Goal: Task Accomplishment & Management: Manage account settings

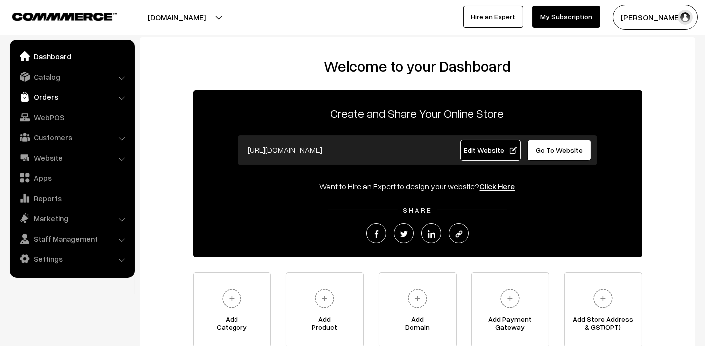
click at [59, 94] on link "Orders" at bounding box center [71, 97] width 119 height 18
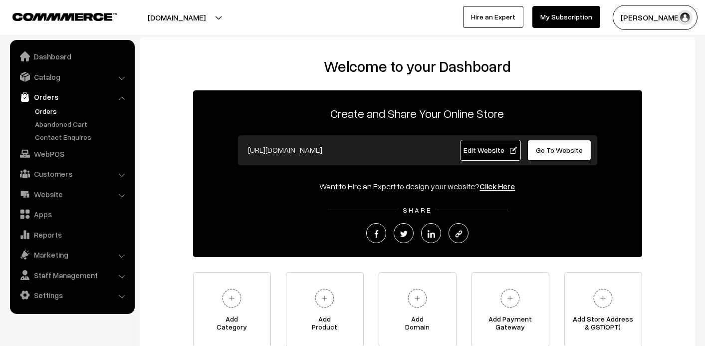
click at [49, 109] on link "Orders" at bounding box center [81, 111] width 99 height 10
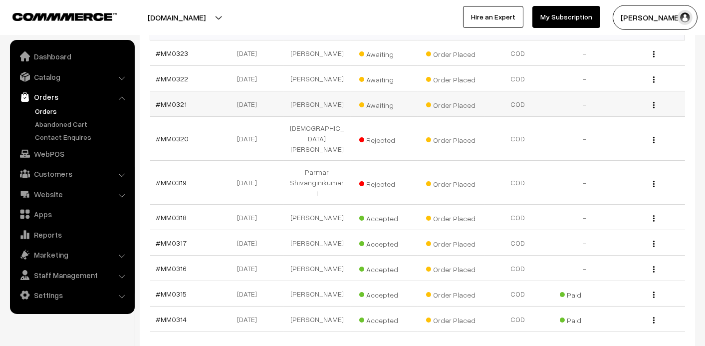
scroll to position [199, 0]
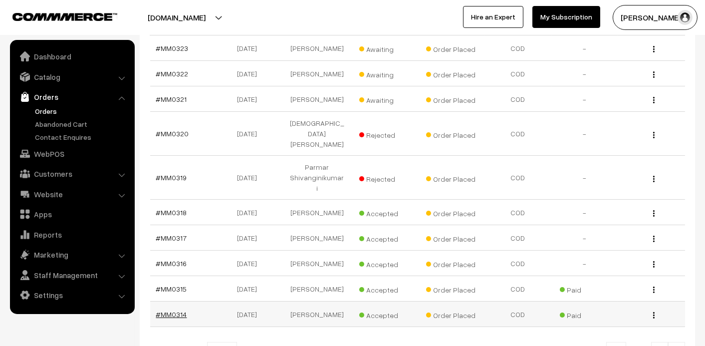
click at [165, 310] on link "#MM0314" at bounding box center [171, 314] width 31 height 8
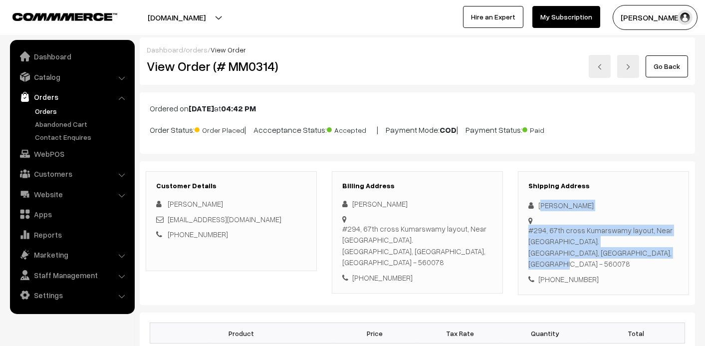
drag, startPoint x: 540, startPoint y: 204, endPoint x: 580, endPoint y: 257, distance: 66.1
click at [580, 257] on div "Shipping Address Athba Fathima Durani #294, 67th cross Kumarswamy layout, Near …" at bounding box center [603, 233] width 171 height 124
drag, startPoint x: 580, startPoint y: 257, endPoint x: 535, endPoint y: 204, distance: 69.0
click at [535, 204] on div "Shipping Address Athba Fathima Durani #294, 67th cross Kumarswamy layout, Near …" at bounding box center [603, 233] width 171 height 124
copy div "Athba Fathima Durani #294, 67th cross Kumarswamy layout, Near blossom school. B…"
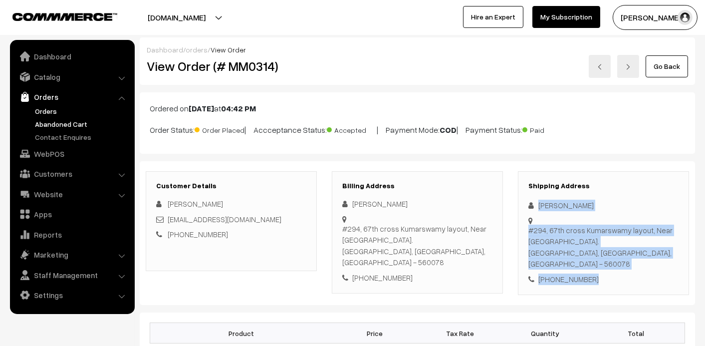
click at [37, 122] on link "Abandoned Cart" at bounding box center [81, 124] width 99 height 10
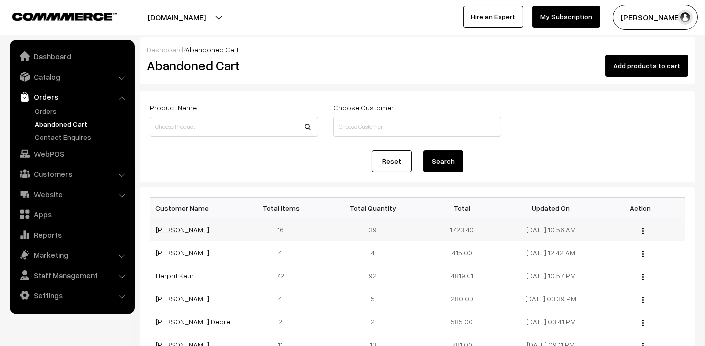
click at [186, 227] on link "Arti Agarwal" at bounding box center [182, 229] width 53 height 8
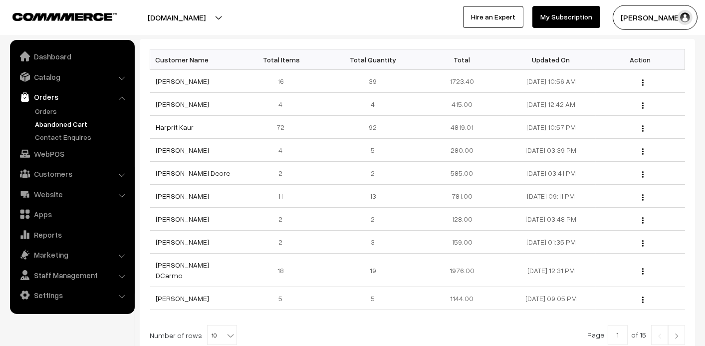
scroll to position [199, 0]
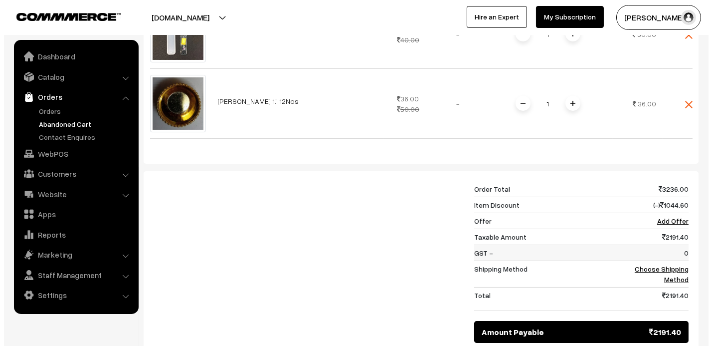
scroll to position [449, 0]
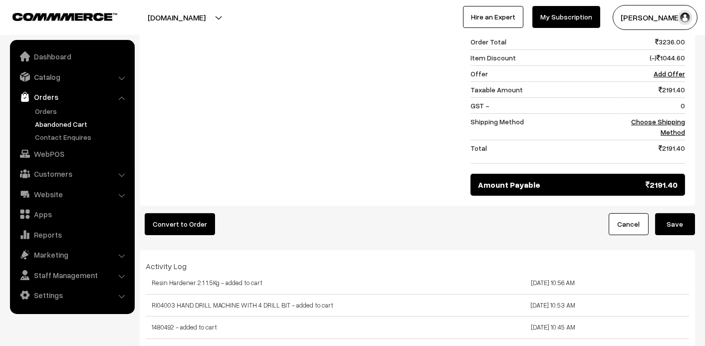
click at [156, 213] on button "Convert to Order" at bounding box center [180, 224] width 70 height 22
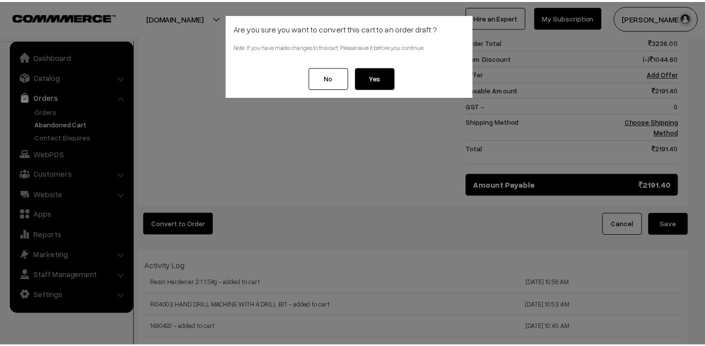
scroll to position [520, 0]
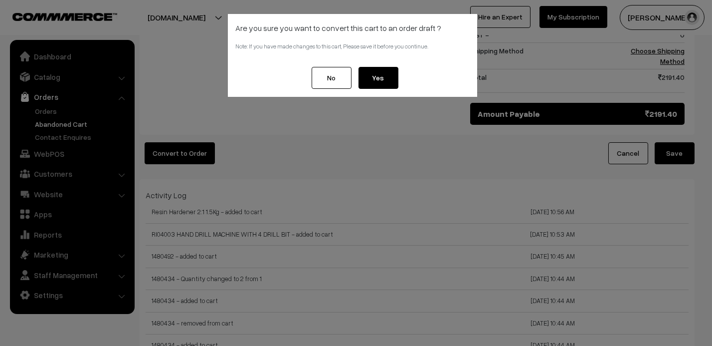
click at [335, 76] on button "No" at bounding box center [332, 78] width 40 height 22
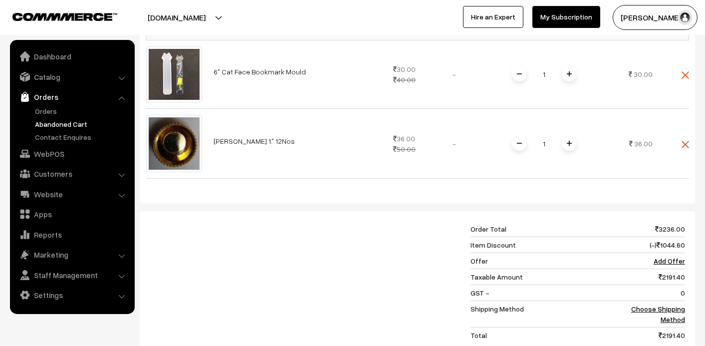
scroll to position [220, 0]
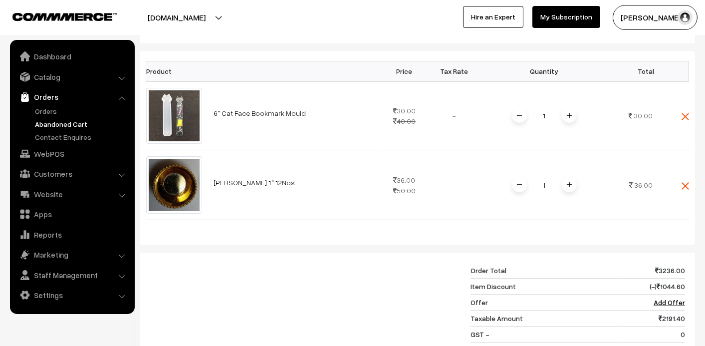
click at [39, 125] on link "Abandoned Cart" at bounding box center [81, 124] width 99 height 10
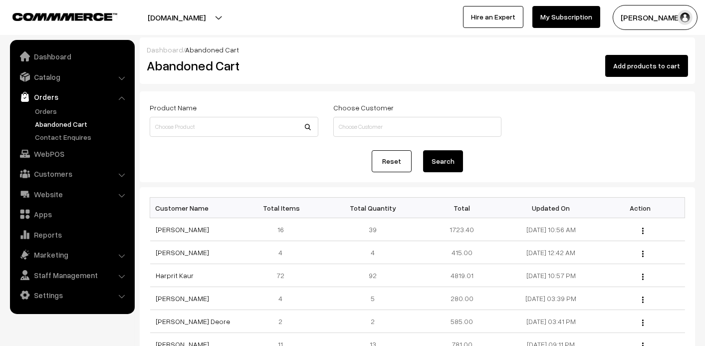
click at [174, 229] on link "[PERSON_NAME]" at bounding box center [182, 229] width 53 height 8
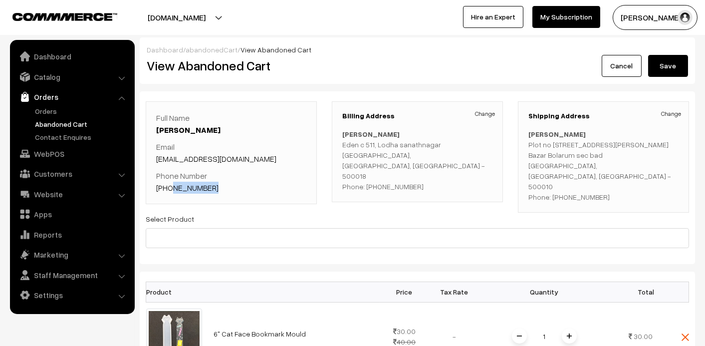
drag, startPoint x: 216, startPoint y: 188, endPoint x: 170, endPoint y: 193, distance: 46.6
click at [170, 193] on div "Full Name Arti Agarwal Email artiagarwal283@gmail.com Phone Number +91 90001558…" at bounding box center [231, 152] width 171 height 103
copy link "9000155832"
click at [58, 123] on link "Abandoned Cart" at bounding box center [81, 124] width 99 height 10
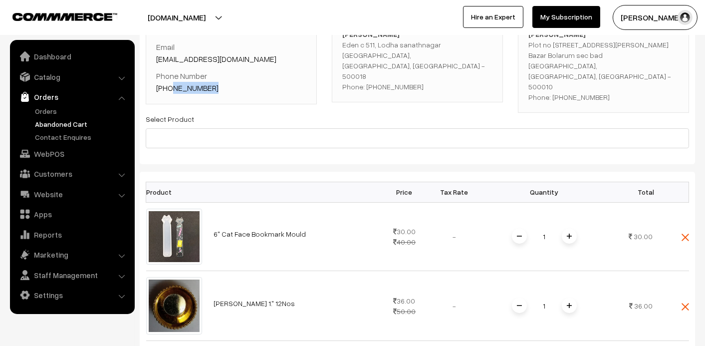
click at [59, 123] on link "Abandoned Cart" at bounding box center [81, 124] width 99 height 10
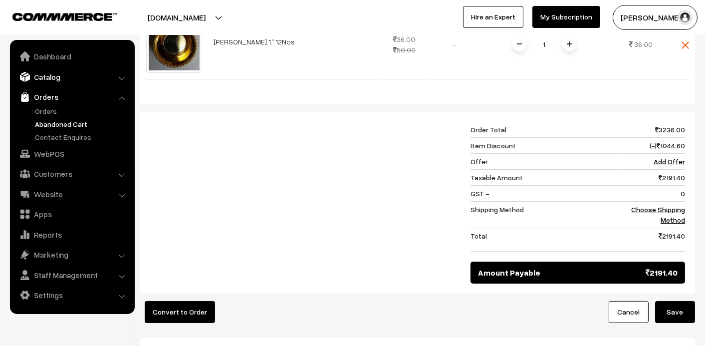
scroll to position [349, 0]
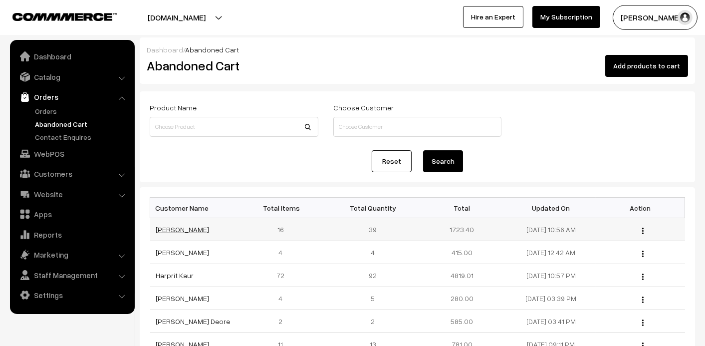
click at [170, 229] on link "[PERSON_NAME]" at bounding box center [182, 229] width 53 height 8
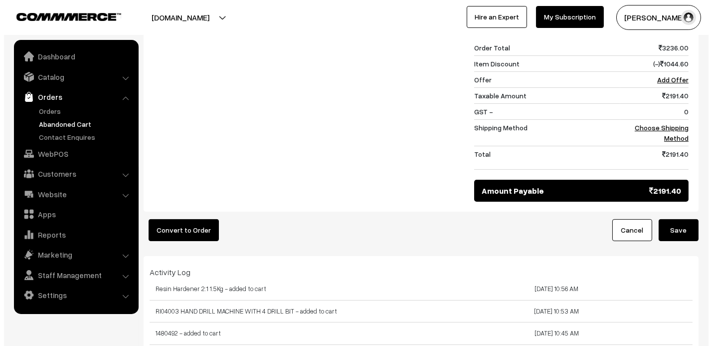
scroll to position [499, 0]
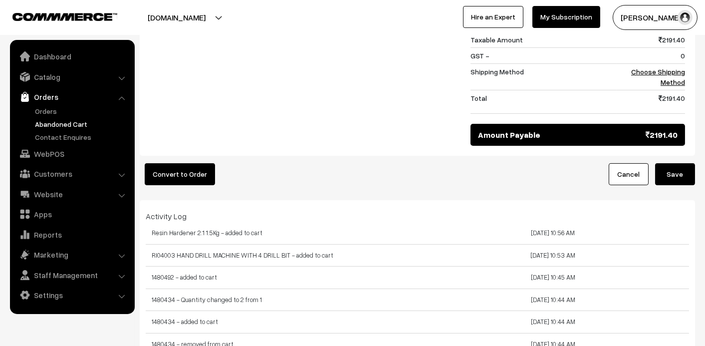
click at [200, 163] on button "Convert to Order" at bounding box center [180, 174] width 70 height 22
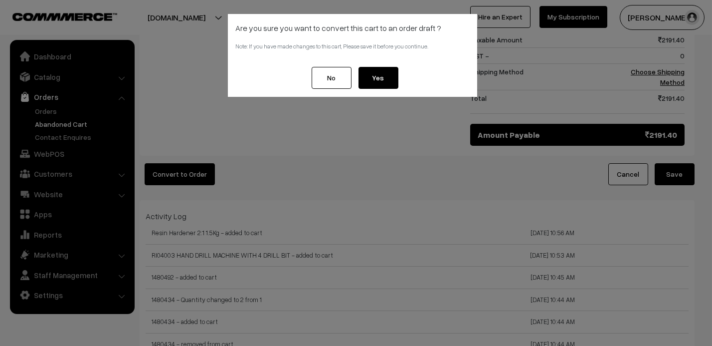
click at [378, 74] on button "Yes" at bounding box center [378, 78] width 40 height 22
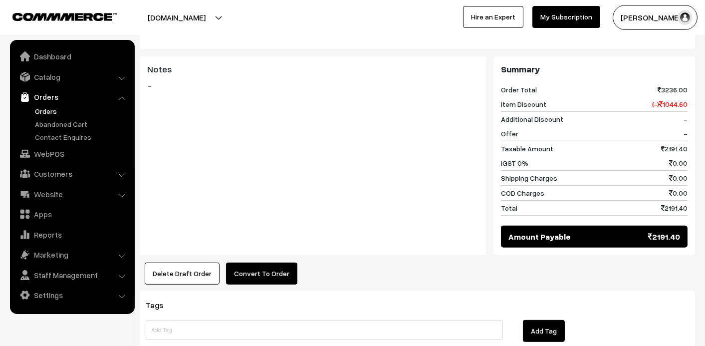
scroll to position [1335, 0]
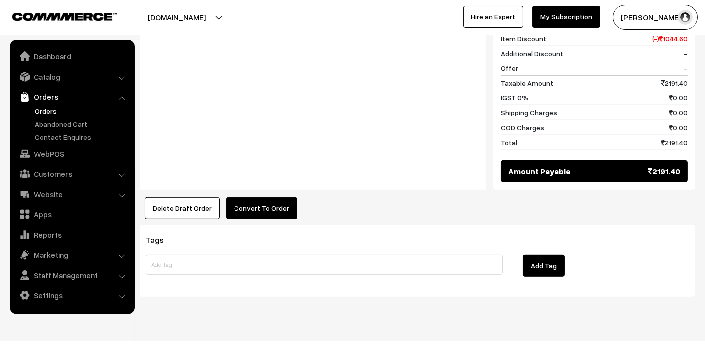
click at [271, 200] on button "Convert To Order" at bounding box center [261, 208] width 71 height 22
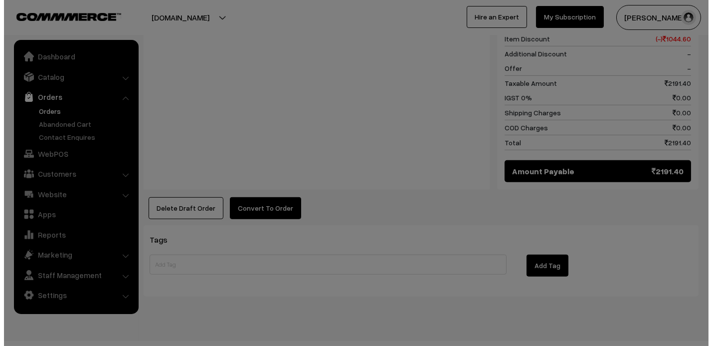
scroll to position [1349, 0]
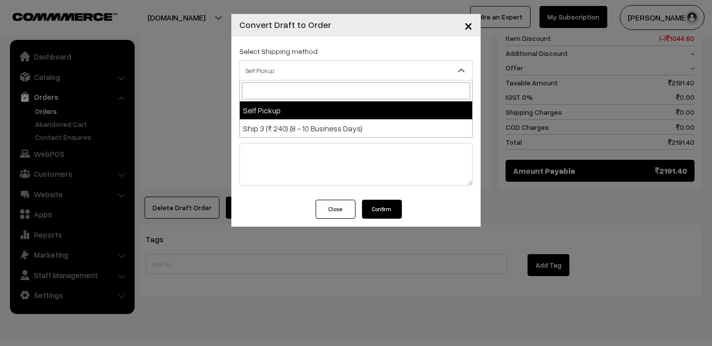
click at [341, 72] on span "Self Pickup" at bounding box center [356, 70] width 232 height 17
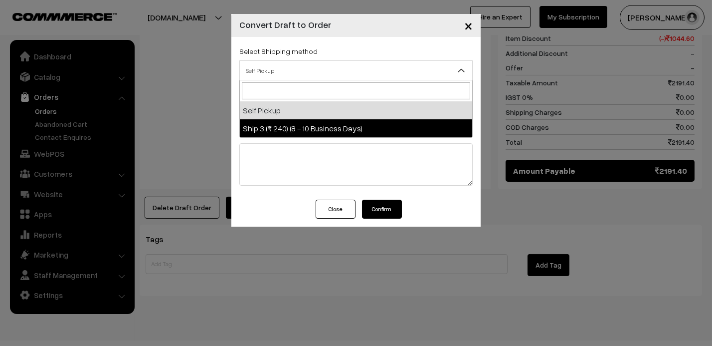
select select "SHI8"
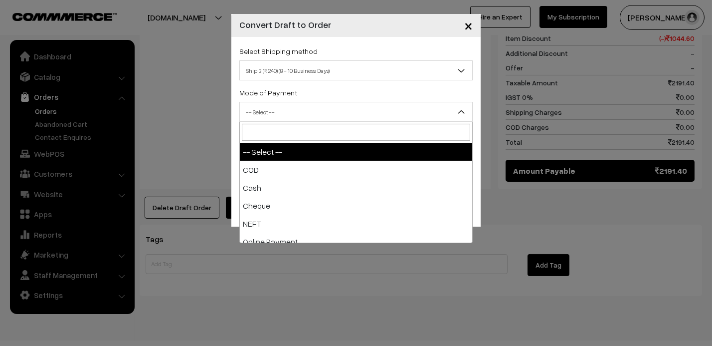
click at [335, 105] on span "-- Select --" at bounding box center [356, 111] width 232 height 17
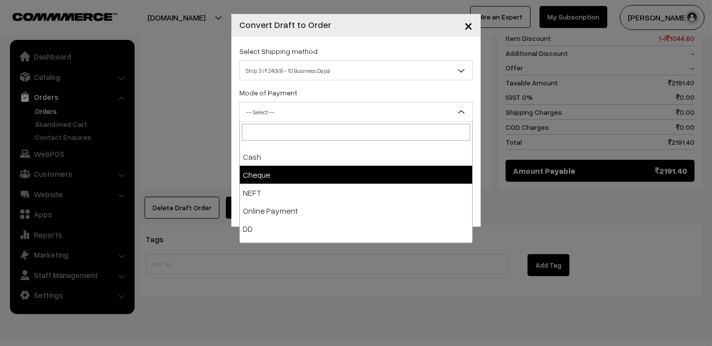
scroll to position [43, 0]
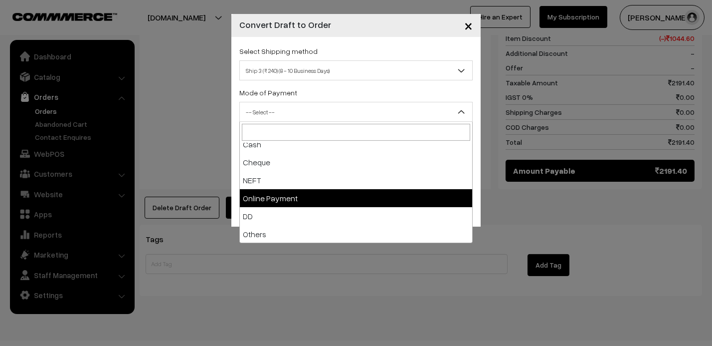
select select "5"
checkbox input "true"
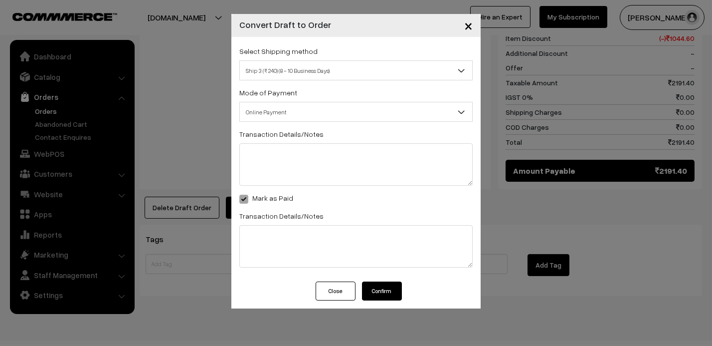
click at [242, 200] on span at bounding box center [243, 198] width 9 height 9
click at [243, 197] on span at bounding box center [243, 198] width 9 height 9
click at [242, 197] on span at bounding box center [243, 198] width 9 height 9
click at [388, 291] on button "Confirm" at bounding box center [382, 290] width 40 height 19
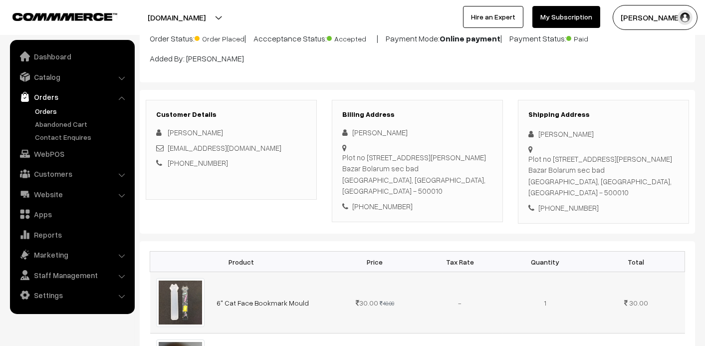
scroll to position [69, 0]
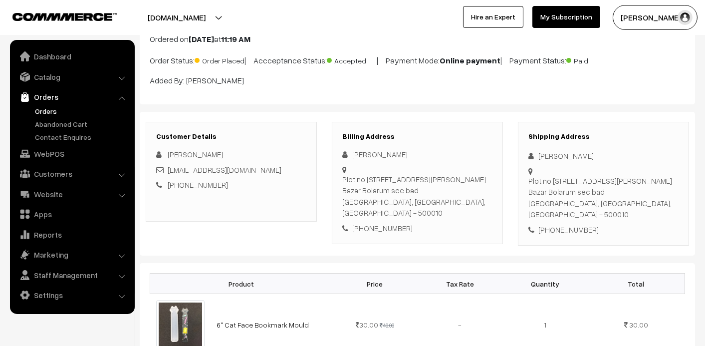
click at [46, 110] on link "Orders" at bounding box center [81, 111] width 99 height 10
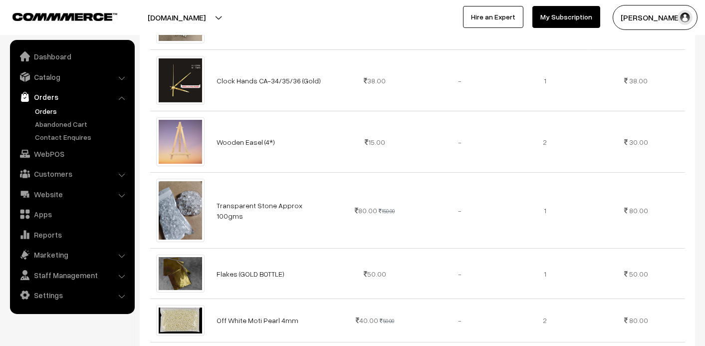
scroll to position [1067, 0]
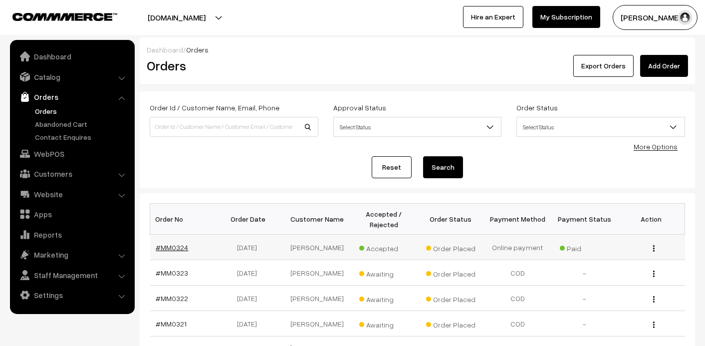
click at [176, 247] on link "#MM0324" at bounding box center [172, 247] width 32 height 8
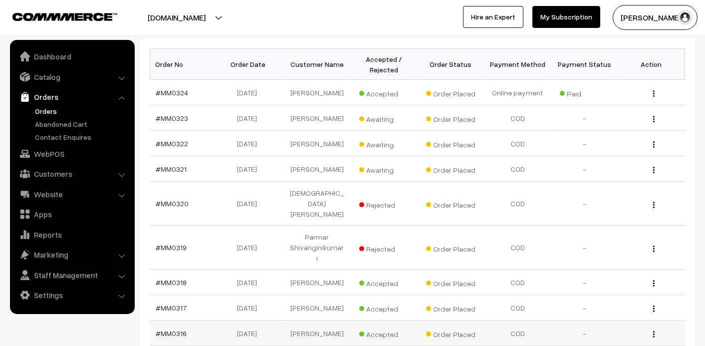
scroll to position [290, 0]
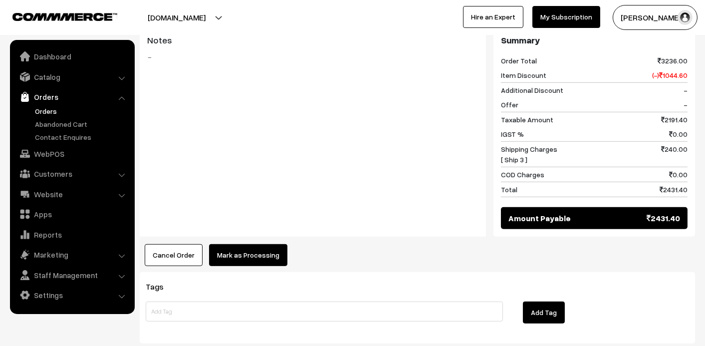
scroll to position [1296, 0]
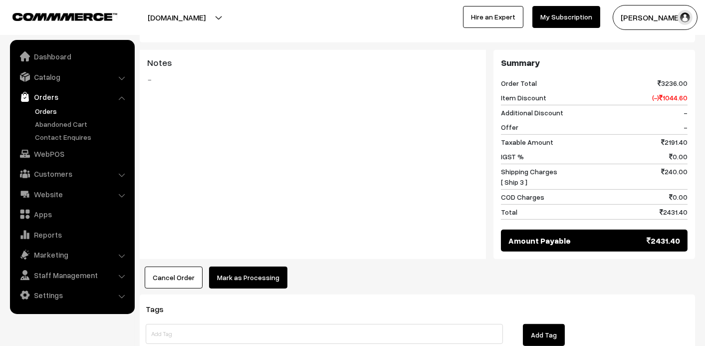
click at [48, 107] on link "Orders" at bounding box center [81, 111] width 99 height 10
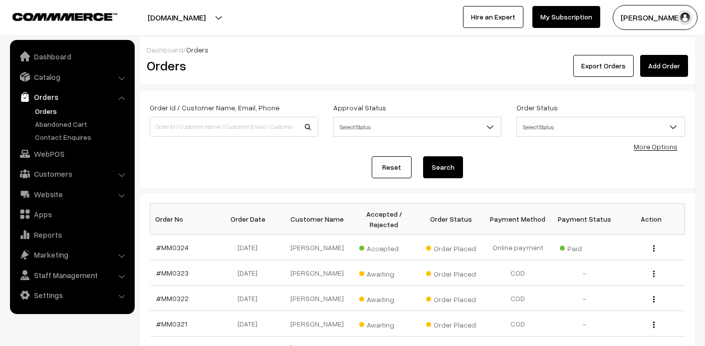
scroll to position [100, 0]
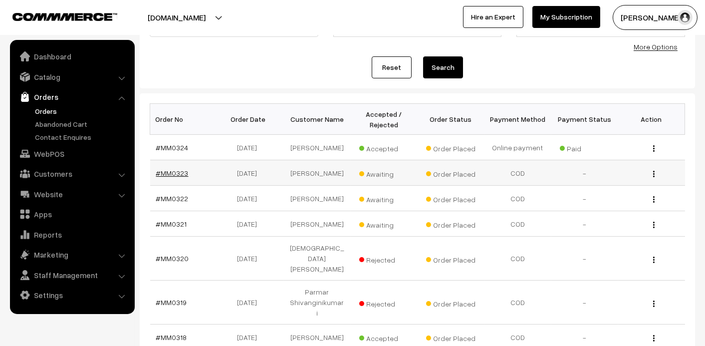
drag, startPoint x: 0, startPoint y: 0, endPoint x: 178, endPoint y: 172, distance: 247.5
click at [178, 172] on link "#MM0323" at bounding box center [172, 173] width 32 height 8
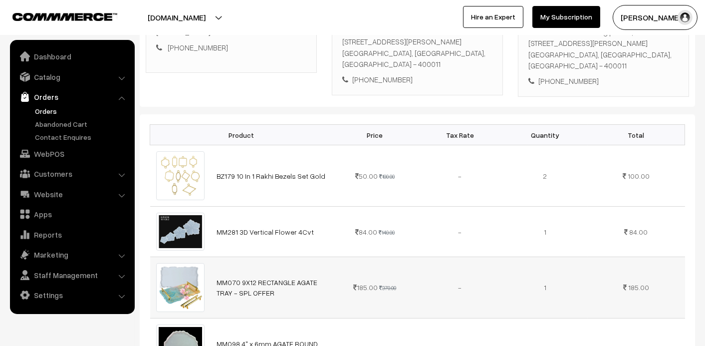
scroll to position [149, 0]
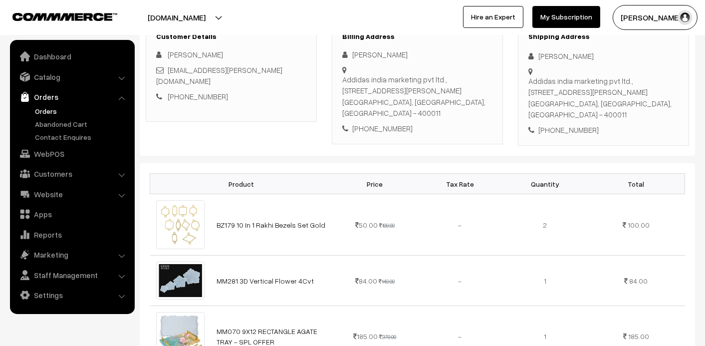
click at [41, 114] on link "Orders" at bounding box center [81, 111] width 99 height 10
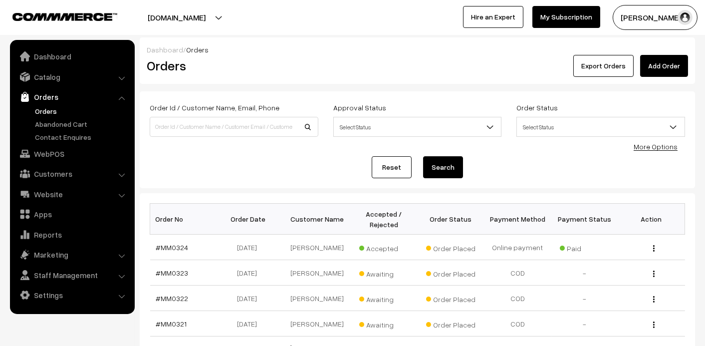
click at [45, 108] on link "Orders" at bounding box center [81, 111] width 99 height 10
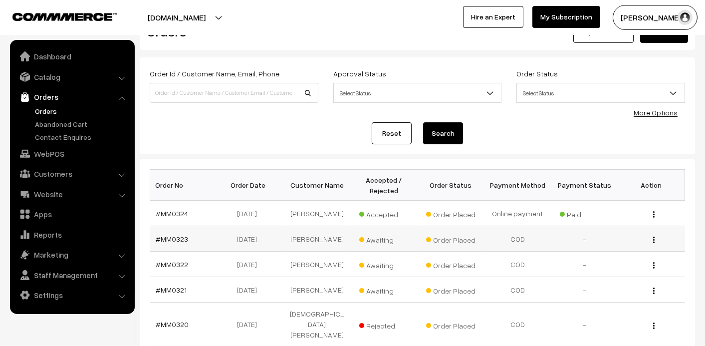
scroll to position [50, 0]
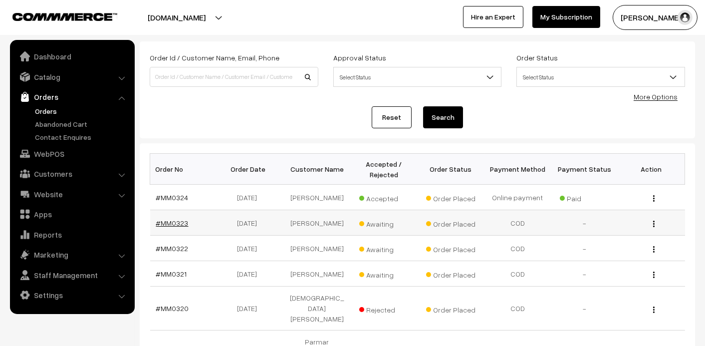
click at [175, 220] on link "#MM0323" at bounding box center [172, 222] width 32 height 8
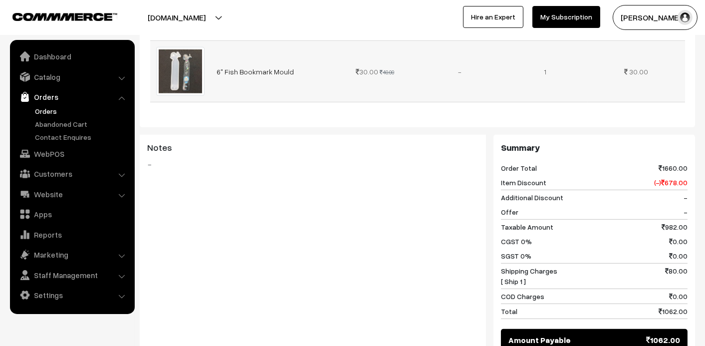
scroll to position [1146, 0]
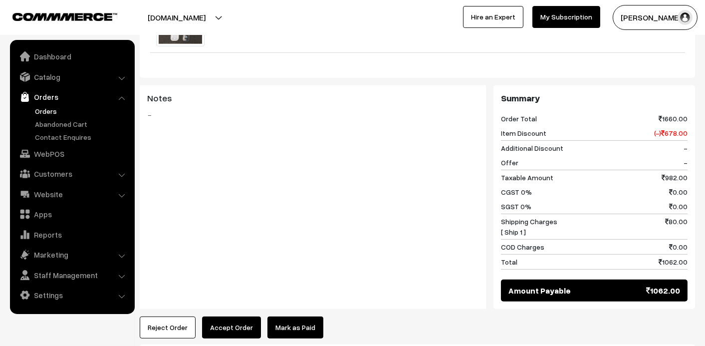
click at [42, 111] on link "Orders" at bounding box center [81, 111] width 99 height 10
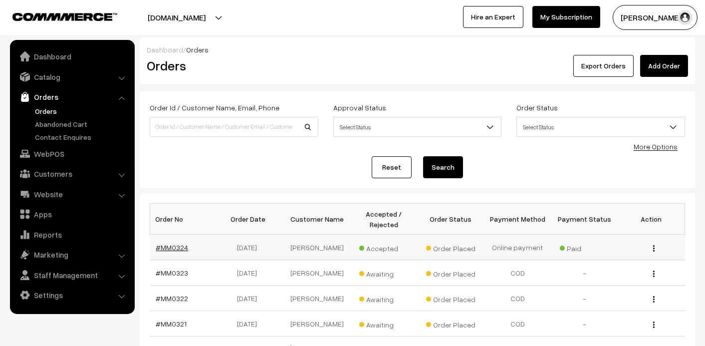
click at [174, 246] on link "#MM0324" at bounding box center [172, 247] width 32 height 8
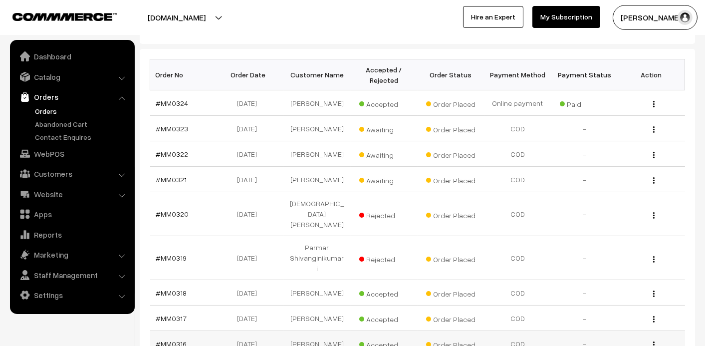
scroll to position [149, 0]
